Goal: Task Accomplishment & Management: Complete application form

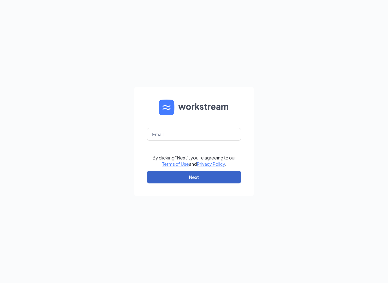
click at [164, 175] on button "Next" at bounding box center [194, 177] width 94 height 13
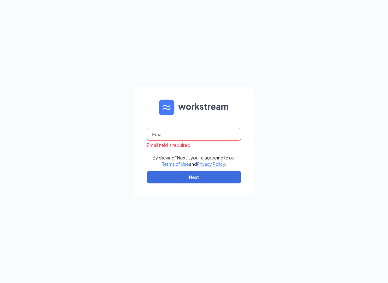
click at [170, 140] on div "Email field is required" at bounding box center [194, 138] width 94 height 20
click at [180, 178] on button "Next" at bounding box center [194, 177] width 94 height 13
click at [274, 163] on div "Email field is required By clicking "Next", you're agreeing to our Terms of Use…" at bounding box center [194, 141] width 388 height 283
drag, startPoint x: 274, startPoint y: 163, endPoint x: 214, endPoint y: 175, distance: 61.8
click at [214, 175] on button "Next" at bounding box center [194, 177] width 94 height 13
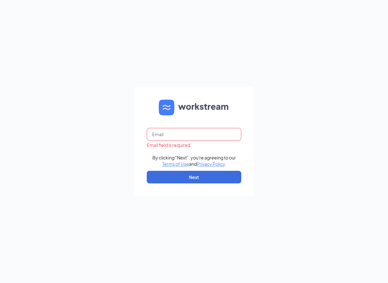
click at [166, 134] on input "text" at bounding box center [194, 134] width 94 height 13
click at [191, 175] on button "Next" at bounding box center [194, 177] width 94 height 13
click at [177, 137] on input "text" at bounding box center [194, 134] width 94 height 13
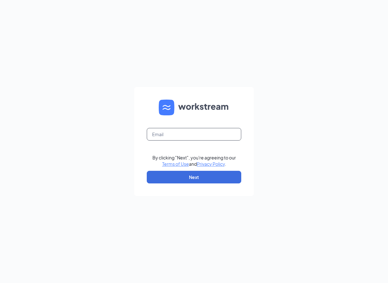
click at [155, 135] on input "text" at bounding box center [194, 134] width 94 height 13
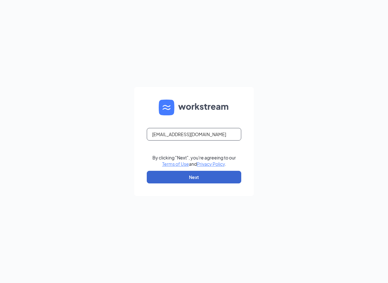
type input "[EMAIL_ADDRESS][DOMAIN_NAME]"
click at [218, 177] on button "Next" at bounding box center [194, 177] width 94 height 13
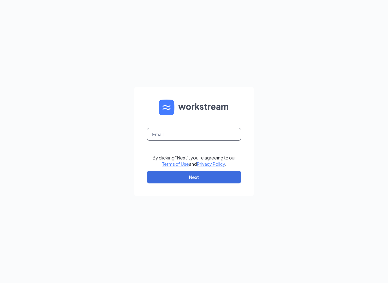
click at [163, 138] on input "text" at bounding box center [194, 134] width 94 height 13
click at [168, 135] on input "text" at bounding box center [194, 134] width 94 height 13
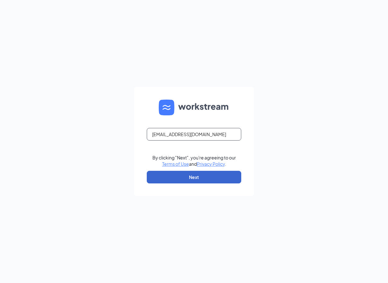
type input "store882@melanbo.net"
click at [184, 174] on button "Next" at bounding box center [194, 177] width 94 height 13
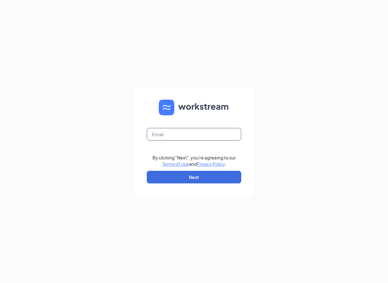
click at [175, 137] on input "text" at bounding box center [194, 134] width 94 height 13
type input "store882@melanbo.net"
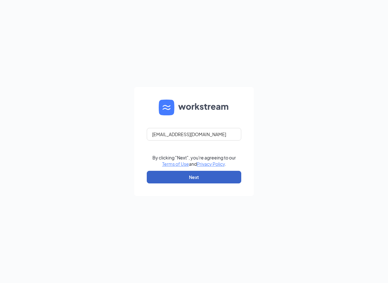
click at [194, 176] on button "Next" at bounding box center [194, 177] width 94 height 13
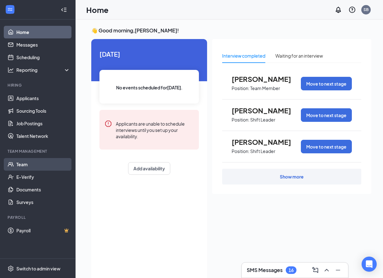
click at [20, 165] on link "Team" at bounding box center [43, 164] width 54 height 13
click at [31, 163] on link "Team" at bounding box center [43, 164] width 54 height 13
click at [39, 163] on link "Team" at bounding box center [43, 164] width 54 height 13
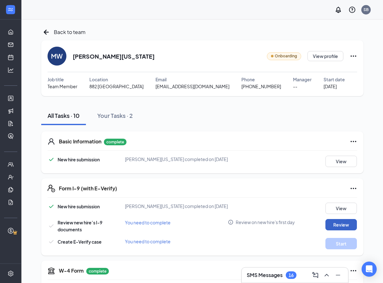
click at [332, 223] on button "Review" at bounding box center [341, 224] width 31 height 11
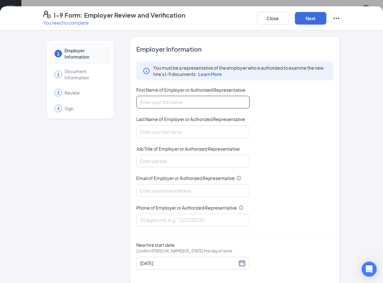
click at [204, 101] on input "First Name of Employer or Authorized Representative" at bounding box center [192, 102] width 113 height 13
click at [206, 102] on input "First Name of Employer or Authorized Representative" at bounding box center [192, 102] width 113 height 13
type input "[PERSON_NAME]"
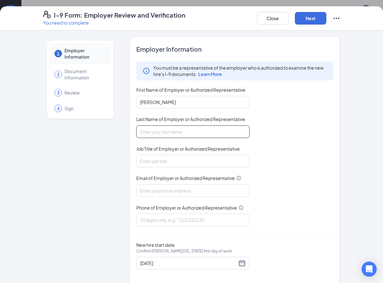
click at [200, 133] on input "Last Name of Employer or Authorized Representative" at bounding box center [192, 131] width 113 height 13
type input "BROWN"
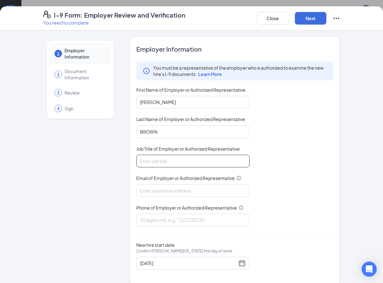
click at [191, 158] on input "Job Title of Employer or Authorized Representative" at bounding box center [192, 161] width 113 height 13
type input "ASST UNIT DIRECTOR"
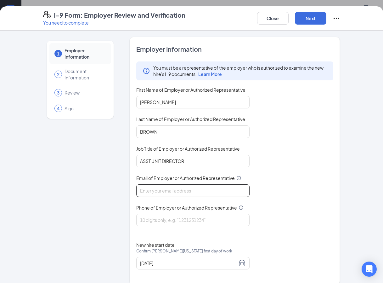
click at [177, 193] on input "Email of Employer or Authorized Representative" at bounding box center [192, 190] width 113 height 13
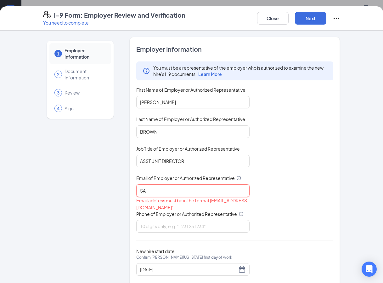
type input "S"
type input "s"
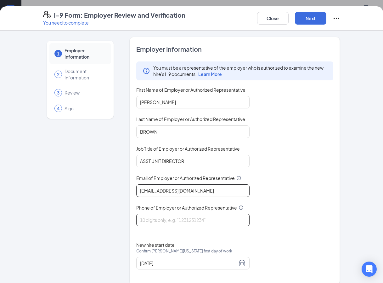
type input "[EMAIL_ADDRESS][DOMAIN_NAME]"
drag, startPoint x: 180, startPoint y: 217, endPoint x: 181, endPoint y: 220, distance: 3.9
click at [180, 216] on input "Phone of Employer or Authorized Representative" at bounding box center [192, 220] width 113 height 13
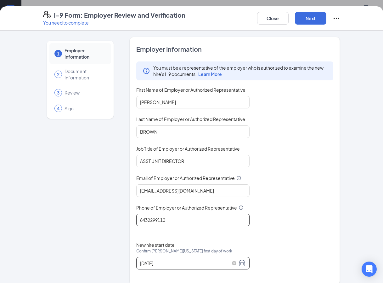
type input "8432299110"
click at [237, 265] on div "[DATE]" at bounding box center [193, 263] width 106 height 8
click at [238, 262] on div "[DATE]" at bounding box center [193, 263] width 106 height 8
click at [239, 263] on div "[DATE]" at bounding box center [193, 263] width 106 height 8
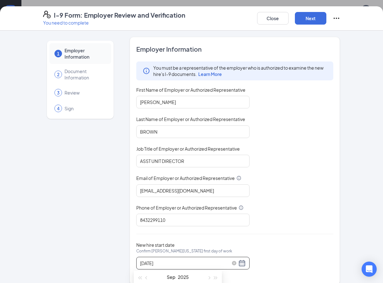
click at [239, 263] on div "[DATE]" at bounding box center [193, 263] width 106 height 8
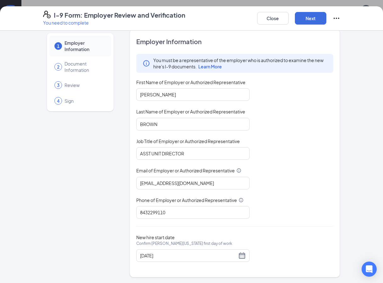
scroll to position [8, 0]
click at [242, 254] on div "[DATE]" at bounding box center [193, 255] width 106 height 8
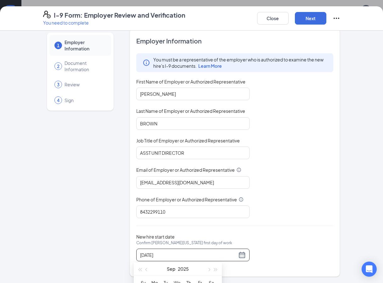
drag, startPoint x: 187, startPoint y: 253, endPoint x: 126, endPoint y: 258, distance: 60.7
click at [126, 258] on div "1 Employer Information 2 Document Information 3 Review 4 Sign Employer Informat…" at bounding box center [191, 153] width 297 height 248
click at [157, 256] on input "New hire start date Confirm [PERSON_NAME][US_STATE] first day of work" at bounding box center [188, 254] width 97 height 7
click at [188, 252] on input "New hire start date Confirm [PERSON_NAME][US_STATE] first day of work" at bounding box center [188, 254] width 97 height 7
type input "[DATE]"
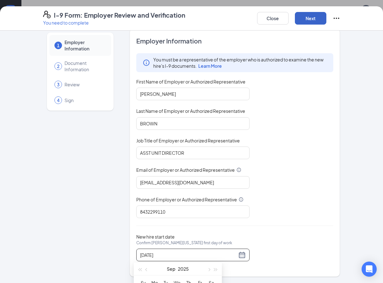
click at [315, 17] on button "Next" at bounding box center [310, 18] width 31 height 13
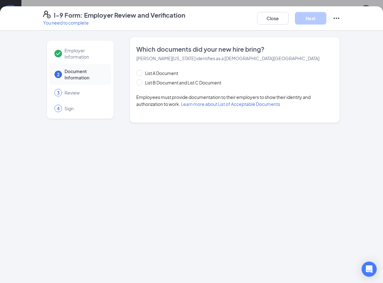
scroll to position [0, 0]
click at [142, 75] on span at bounding box center [139, 73] width 6 height 6
click at [141, 74] on input "List A Document" at bounding box center [138, 72] width 4 height 4
radio input "true"
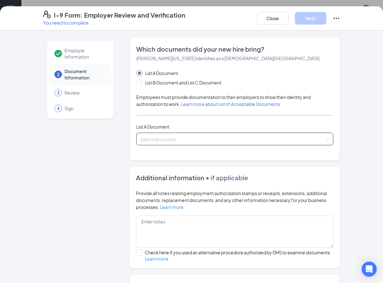
click at [167, 138] on input "search" at bounding box center [233, 137] width 186 height 9
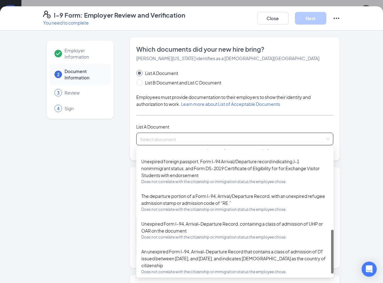
scroll to position [237, 0]
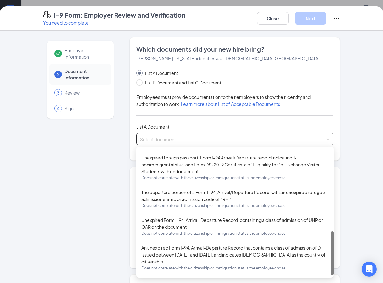
drag, startPoint x: 330, startPoint y: 174, endPoint x: 327, endPoint y: 254, distance: 80.7
click at [328, 255] on div "Unexpired foreign passport, Form I-94 Arrival/Departure record indicating F-1 n…" at bounding box center [234, 212] width 197 height 126
click at [136, 82] on input "List B Document and List C Document" at bounding box center [138, 81] width 4 height 4
radio input "true"
radio input "false"
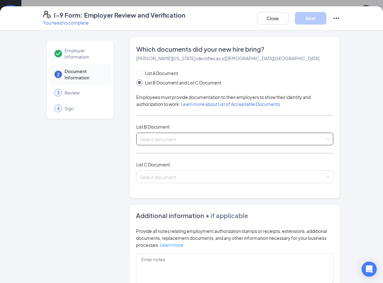
click at [168, 142] on span at bounding box center [233, 139] width 186 height 12
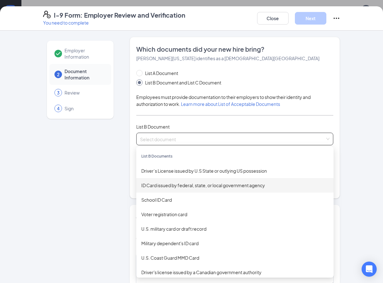
click at [156, 185] on div "ID Card issued by federal, state, or local government agency" at bounding box center [234, 185] width 187 height 7
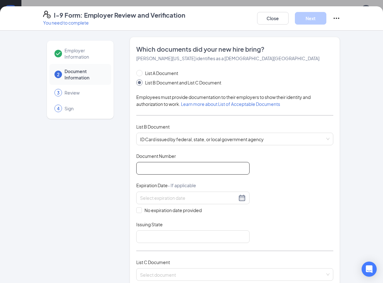
click at [163, 168] on input "Document Number" at bounding box center [192, 168] width 113 height 13
type input "090531457"
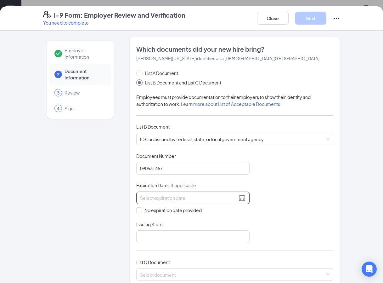
click at [178, 198] on input at bounding box center [188, 197] width 97 height 7
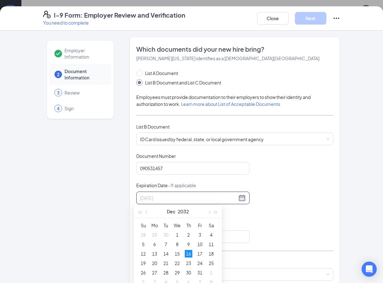
click at [189, 253] on div "16" at bounding box center [189, 254] width 8 height 8
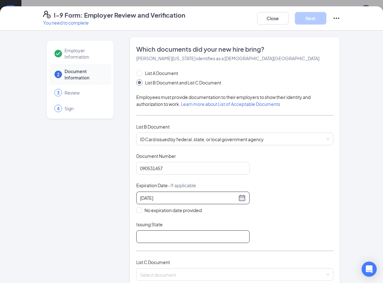
type input "[DATE]"
drag, startPoint x: 180, startPoint y: 239, endPoint x: 184, endPoint y: 240, distance: 4.4
click at [181, 240] on input "Issuing State" at bounding box center [192, 236] width 113 height 13
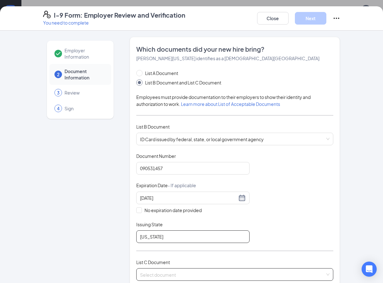
type input "[US_STATE]"
click at [191, 275] on input "search" at bounding box center [233, 272] width 186 height 9
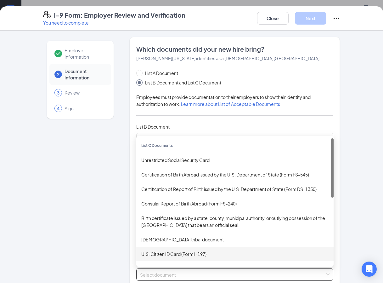
click at [173, 253] on div "U.S. Citizen ID Card (Form I-197)" at bounding box center [234, 253] width 187 height 7
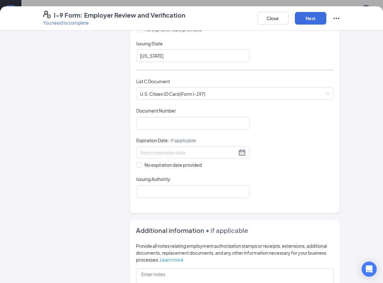
scroll to position [178, 0]
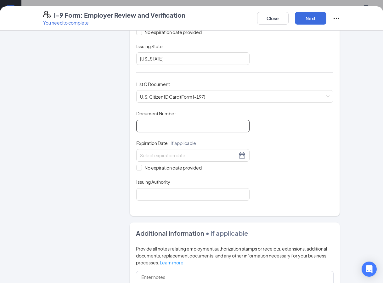
click at [189, 127] on input "Document Number" at bounding box center [192, 126] width 113 height 13
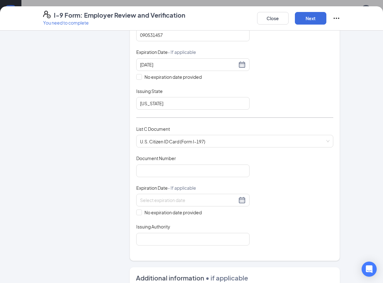
scroll to position [125, 0]
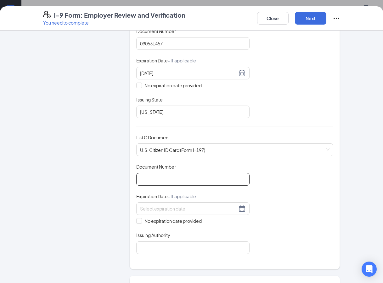
click at [175, 178] on input "Document Number" at bounding box center [192, 179] width 113 height 13
type input "090531457"
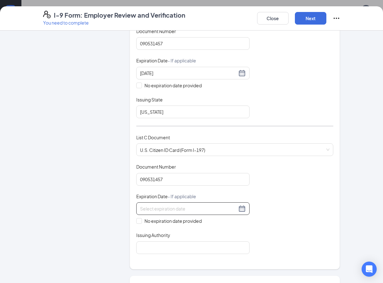
click at [198, 207] on input at bounding box center [188, 208] width 97 height 7
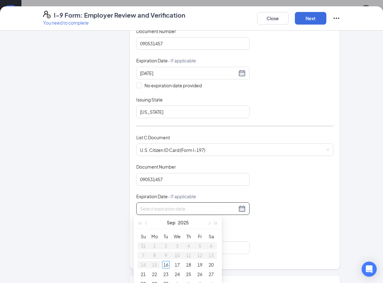
drag, startPoint x: 150, startPoint y: 207, endPoint x: 146, endPoint y: 209, distance: 4.5
click at [148, 210] on input at bounding box center [188, 208] width 97 height 7
click at [188, 264] on div "16" at bounding box center [189, 265] width 8 height 8
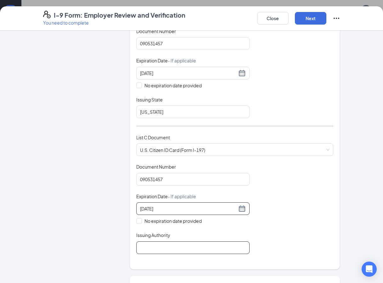
type input "[DATE]"
click at [184, 253] on input "Issuing Authority" at bounding box center [192, 247] width 113 height 13
type input "[US_STATE]"
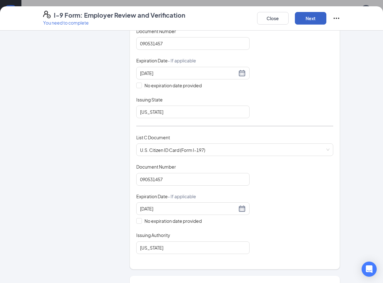
click at [309, 19] on button "Next" at bounding box center [310, 18] width 31 height 13
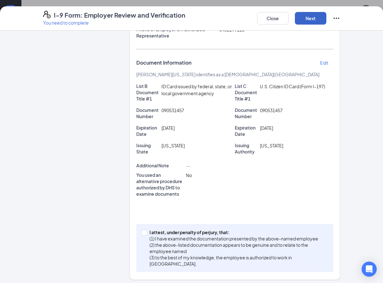
click at [314, 21] on button "Next" at bounding box center [310, 18] width 31 height 13
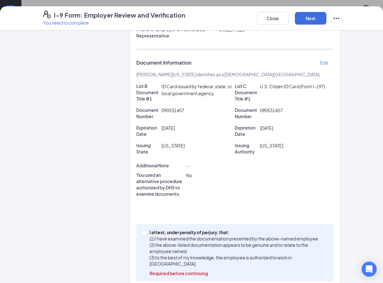
scroll to position [137, 0]
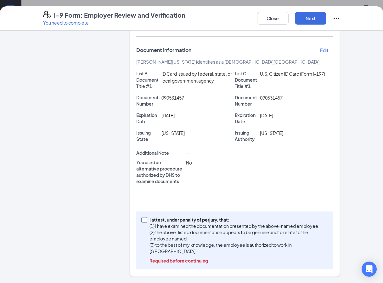
click at [141, 220] on input "I attest, under penalty of [PERSON_NAME], that: (1) I have examined the documen…" at bounding box center [143, 219] width 4 height 4
checkbox input "true"
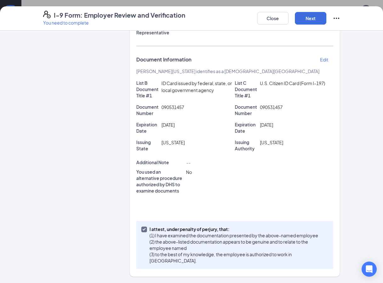
click at [318, 12] on div "Close Next" at bounding box center [298, 18] width 83 height 15
click at [317, 19] on button "Next" at bounding box center [310, 18] width 31 height 13
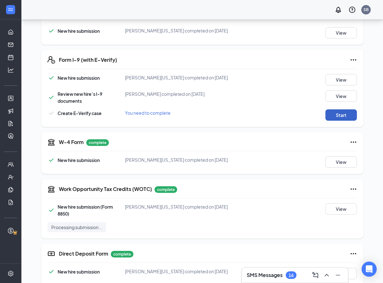
click at [338, 113] on button "Start" at bounding box center [341, 114] width 31 height 11
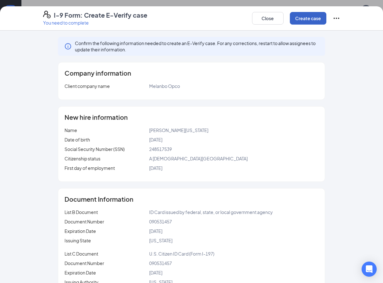
click at [317, 21] on button "Create case" at bounding box center [308, 18] width 37 height 13
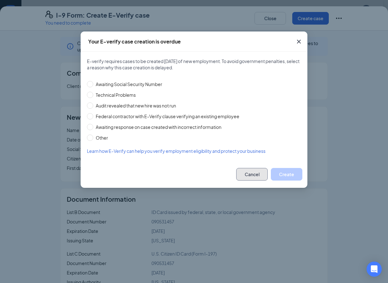
click at [253, 171] on button "Cancel" at bounding box center [251, 174] width 31 height 13
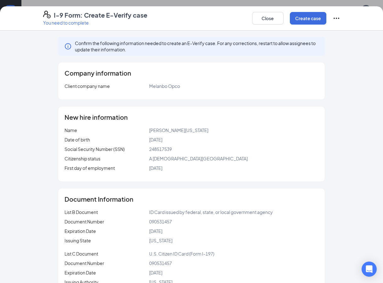
click at [338, 19] on icon "Ellipses" at bounding box center [337, 18] width 8 height 8
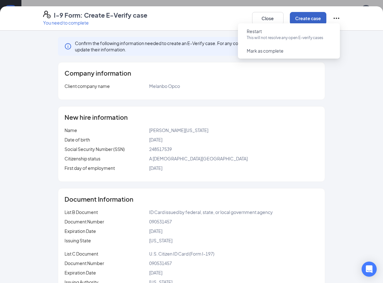
click at [320, 18] on button "Create case" at bounding box center [308, 18] width 37 height 13
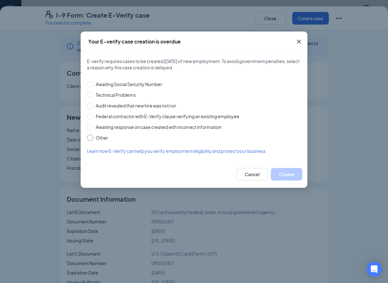
click at [90, 138] on input "Other" at bounding box center [90, 137] width 6 height 6
radio input "true"
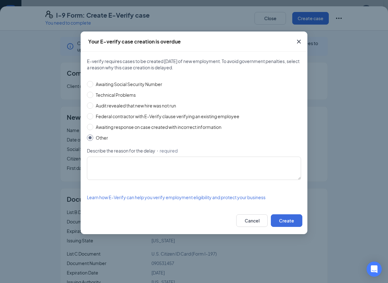
click at [88, 138] on input "Other" at bounding box center [90, 137] width 6 height 6
click at [94, 145] on div "E-verify requires cases to be created [DATE] of new employment. To avoid govern…" at bounding box center [194, 129] width 214 height 143
click at [94, 95] on span "Technical Problems" at bounding box center [115, 94] width 45 height 7
click at [93, 95] on input "Technical Problems" at bounding box center [90, 95] width 6 height 6
radio input "true"
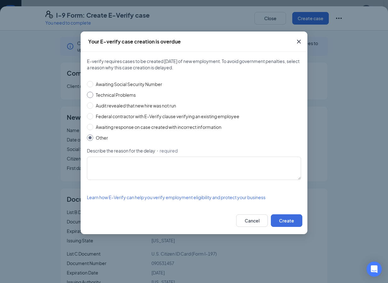
radio input "false"
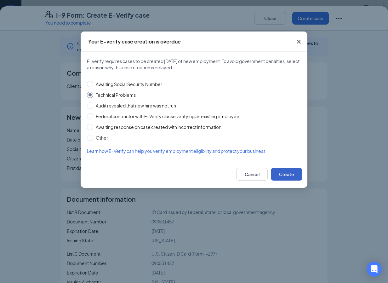
click at [284, 174] on button "Create" at bounding box center [286, 174] width 31 height 13
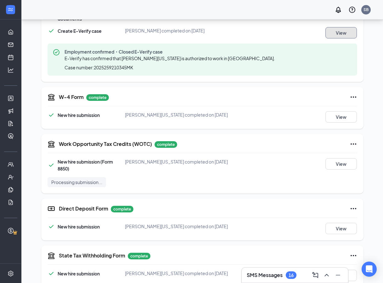
scroll to position [212, 0]
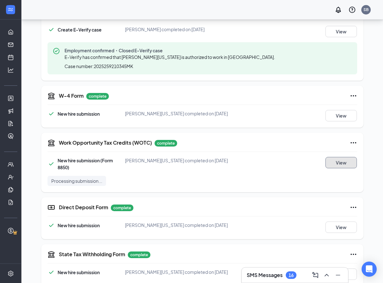
click at [340, 165] on button "View" at bounding box center [341, 162] width 31 height 11
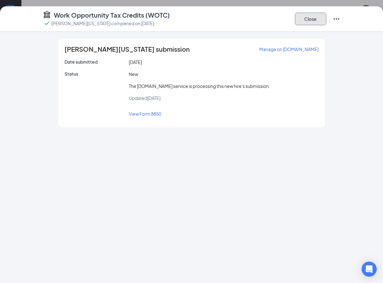
click at [307, 22] on button "Close" at bounding box center [310, 19] width 31 height 13
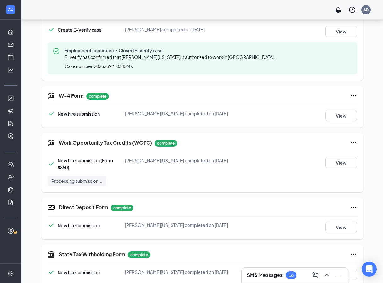
click at [326, 114] on div "View" at bounding box center [337, 115] width 39 height 11
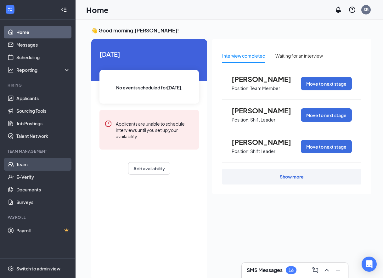
click at [35, 163] on link "Team" at bounding box center [43, 164] width 54 height 13
